Goal: Check status: Check status

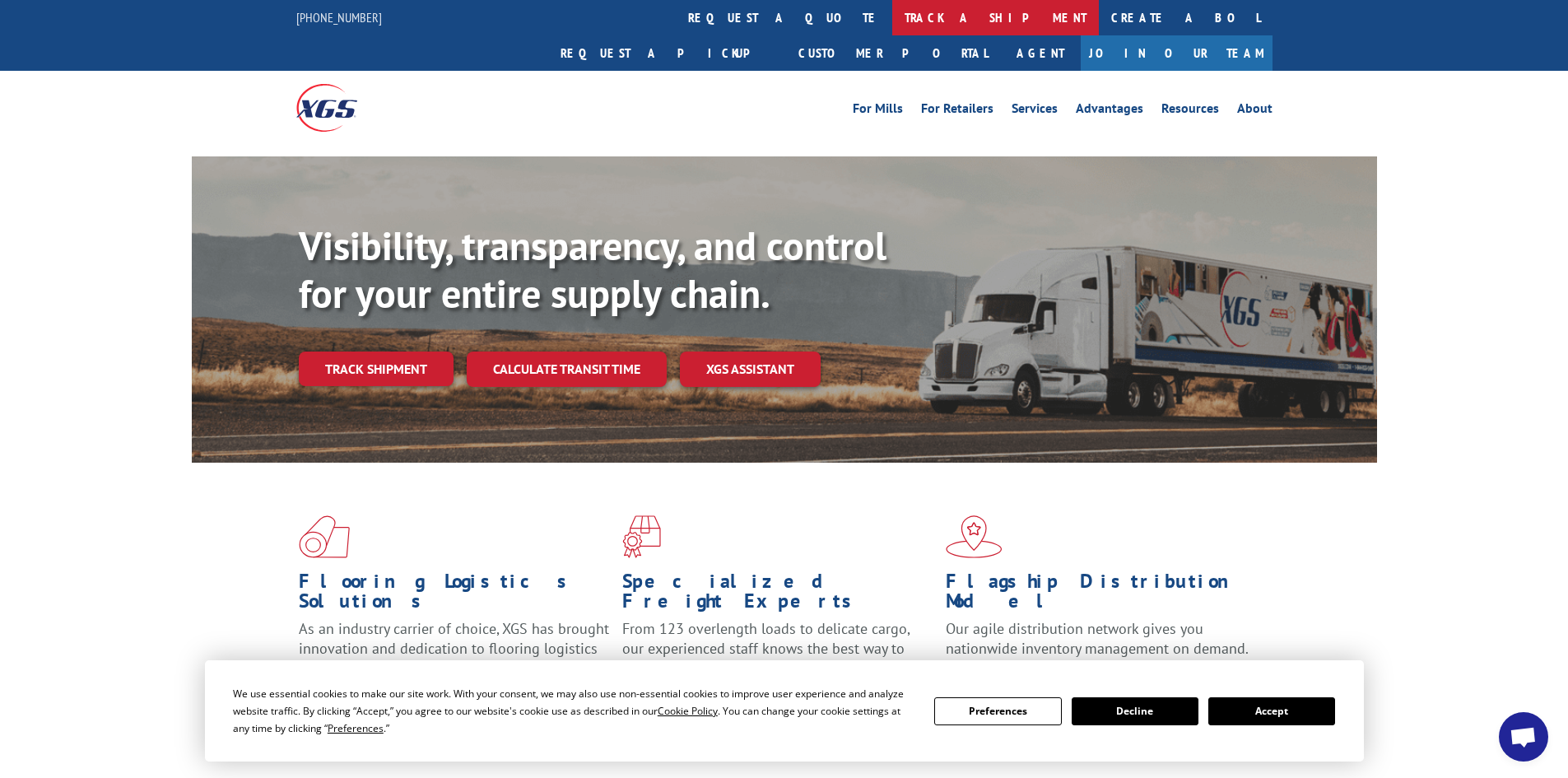
click at [892, 19] on link "track a shipment" at bounding box center [995, 17] width 207 height 35
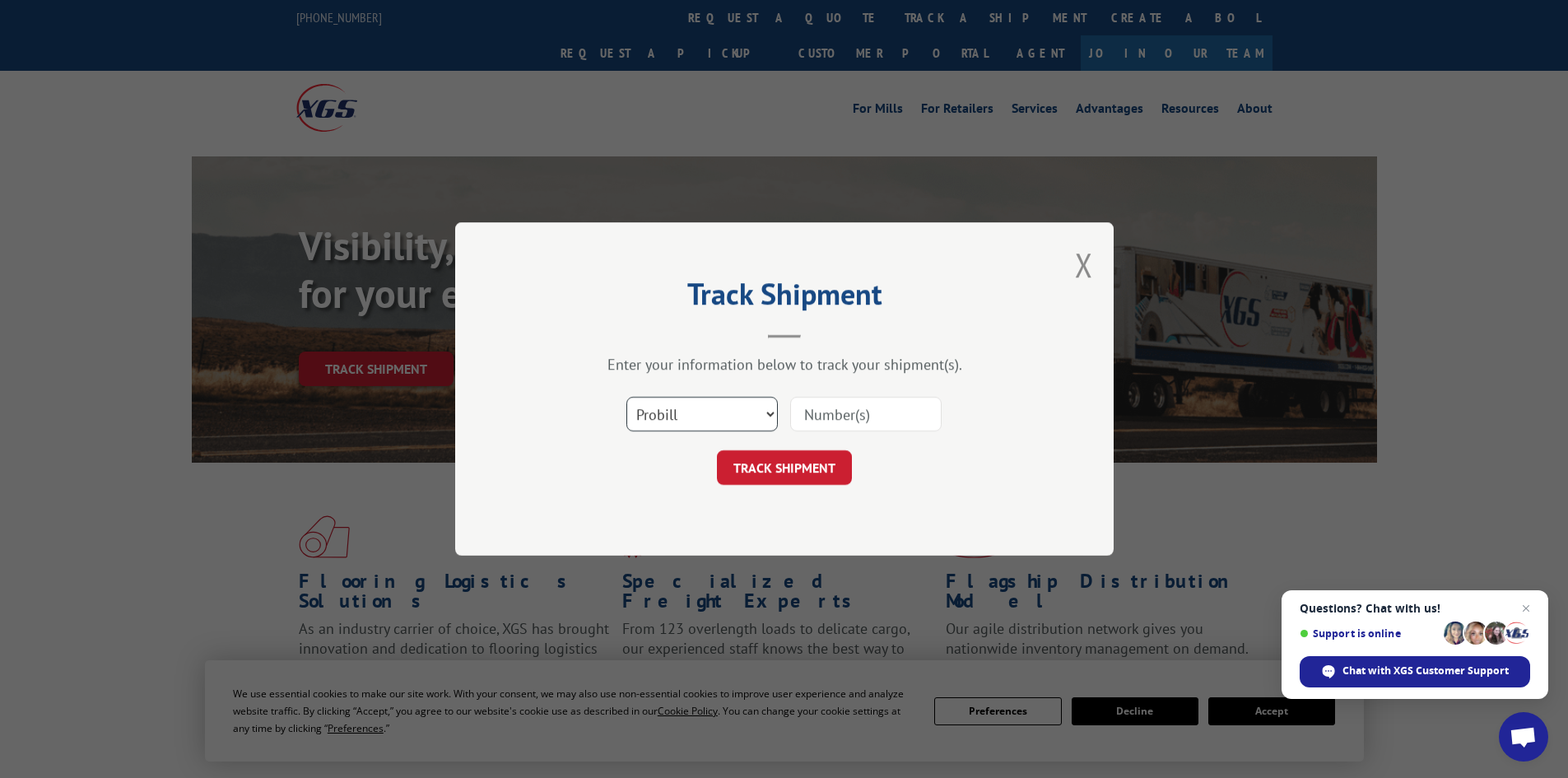
click at [705, 406] on select "Select category... Probill BOL PO" at bounding box center [702, 414] width 152 height 34
select select "bol"
click at [626, 397] on select "Select category... Probill BOL PO" at bounding box center [702, 414] width 152 height 34
click at [818, 422] on input at bounding box center [866, 414] width 152 height 34
paste input "5179938"
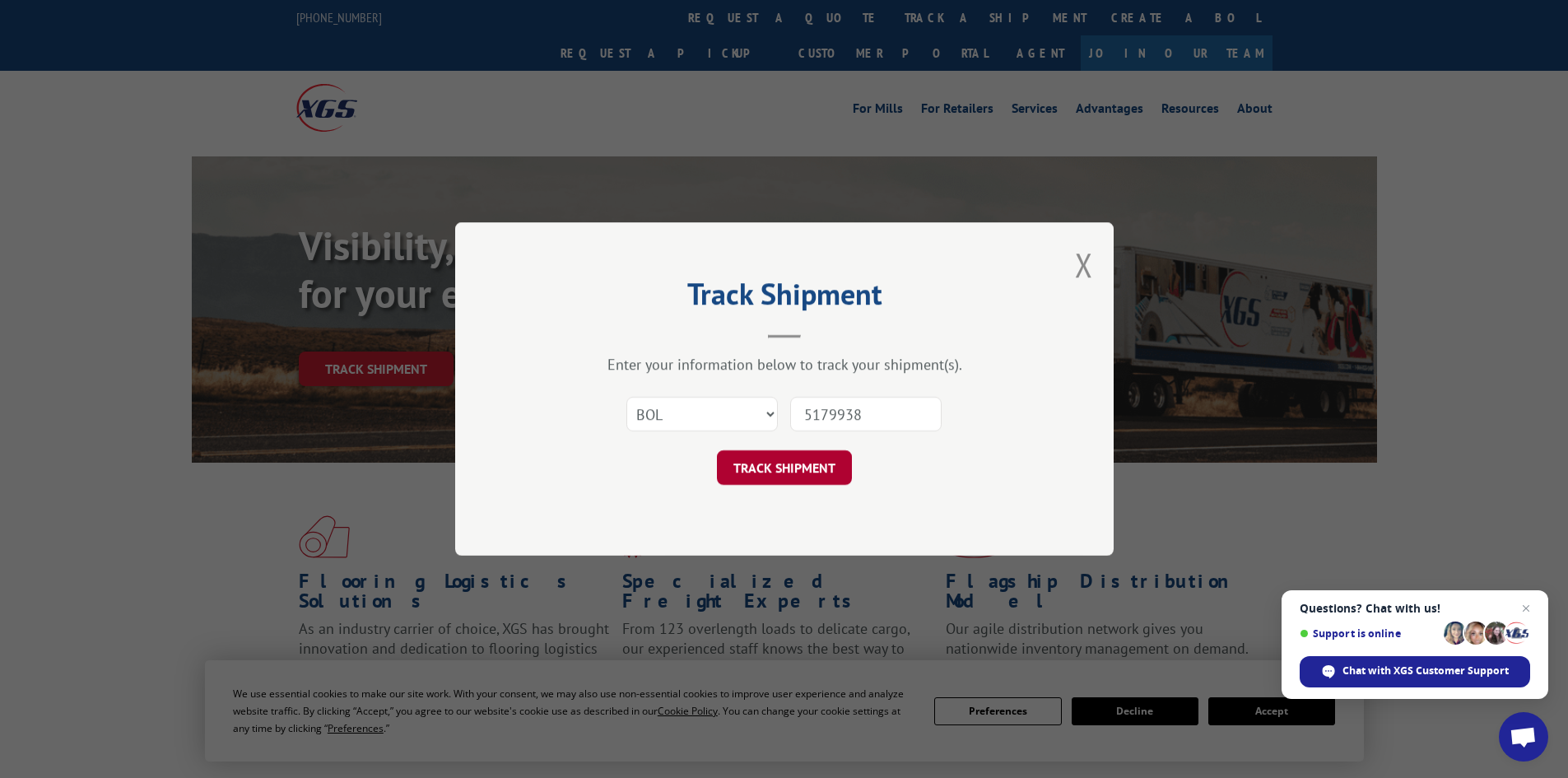
type input "5179938"
click at [790, 466] on button "TRACK SHIPMENT" at bounding box center [785, 468] width 135 height 34
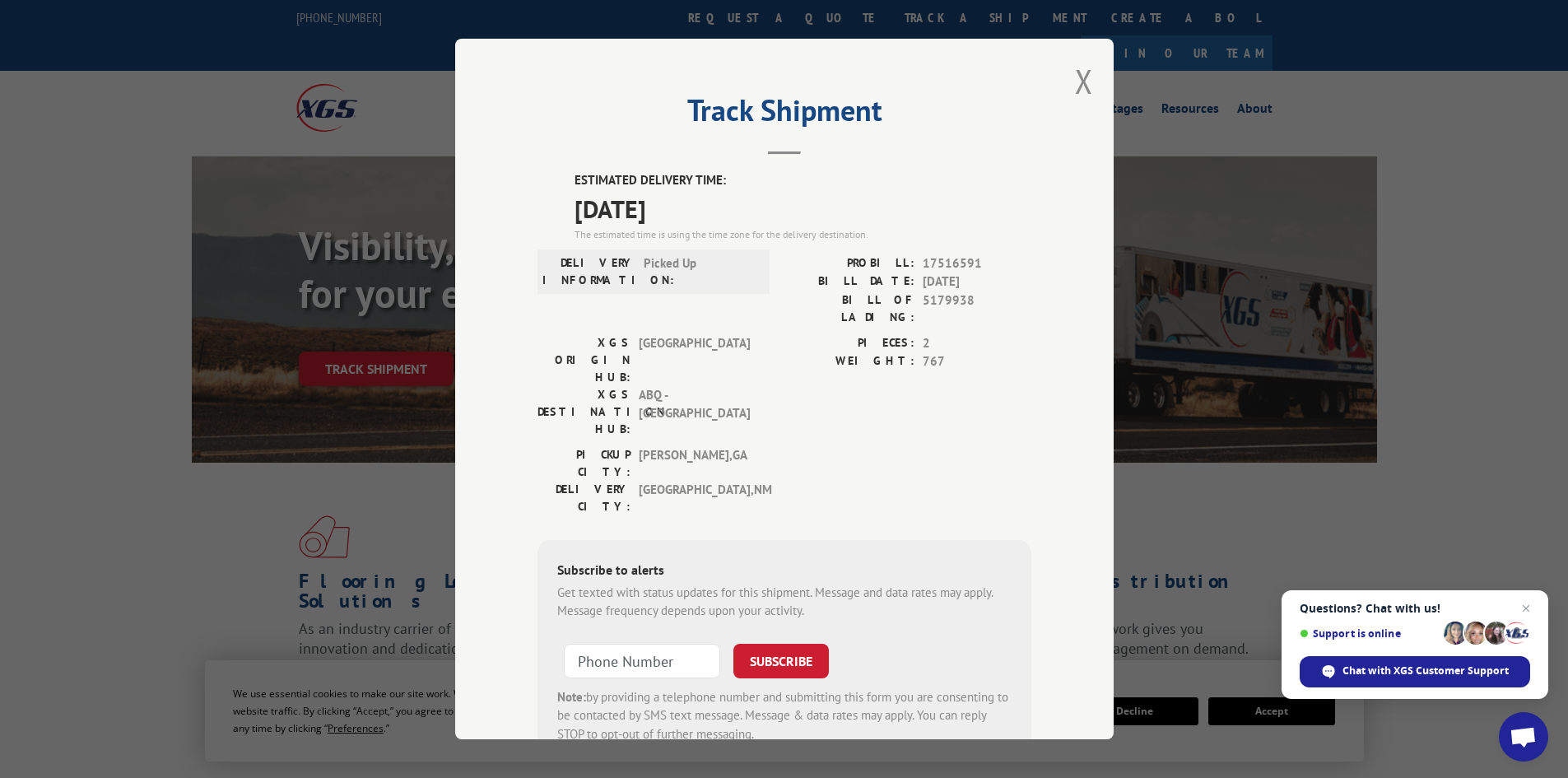
drag, startPoint x: 711, startPoint y: 212, endPoint x: 558, endPoint y: 165, distance: 160.1
click at [558, 165] on div "Track Shipment ESTIMATED DELIVERY TIME: [DATE] The estimated time is using the …" at bounding box center [785, 389] width 659 height 701
copy div "ESTIMATED DELIVERY TIME: [DATE]"
drag, startPoint x: 975, startPoint y: 301, endPoint x: 919, endPoint y: 298, distance: 56.1
click at [923, 298] on span "5179938" at bounding box center [977, 309] width 108 height 34
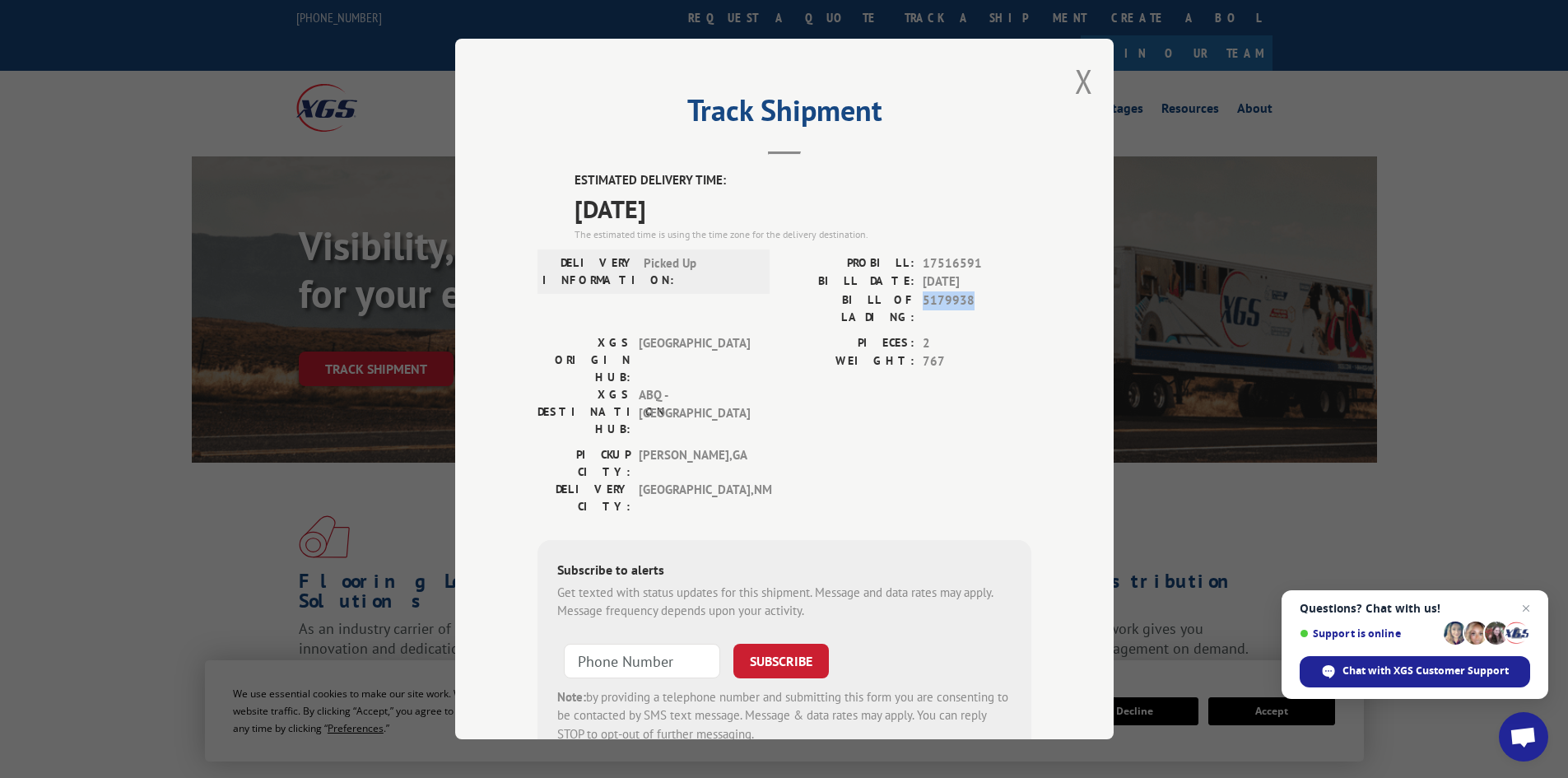
copy span "5179938"
